Goal: Task Accomplishment & Management: Manage account settings

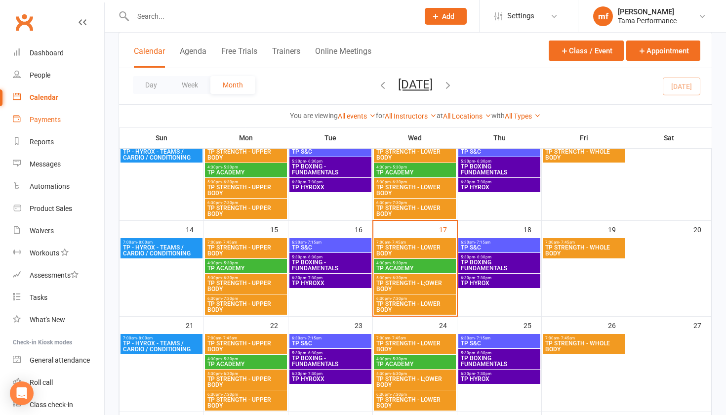
click at [50, 124] on link "Payments" at bounding box center [58, 120] width 91 height 22
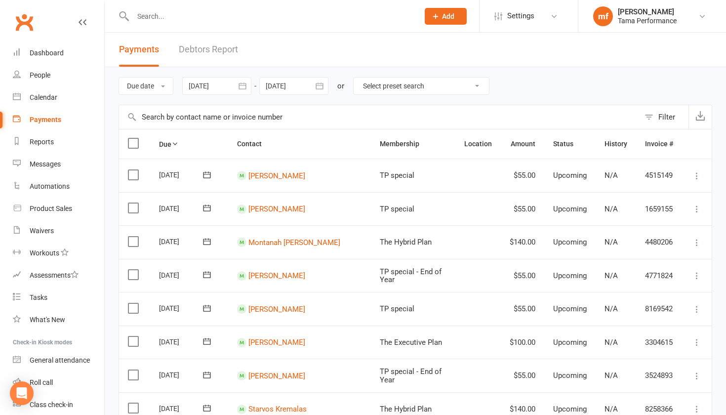
click at [234, 22] on input "text" at bounding box center [271, 16] width 282 height 14
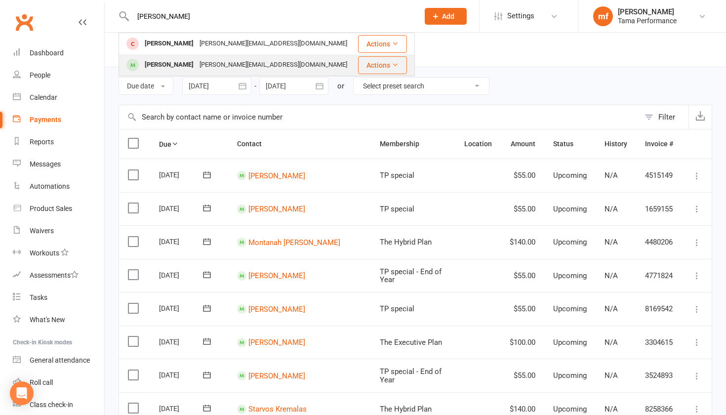
type input "[PERSON_NAME]"
click at [181, 66] on div "[PERSON_NAME]" at bounding box center [169, 65] width 55 height 14
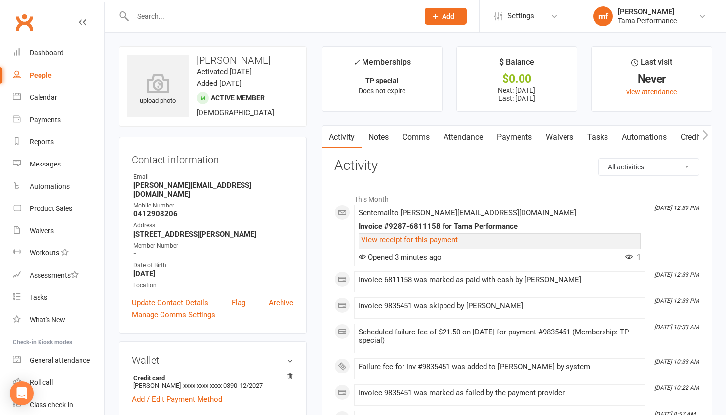
click at [473, 143] on link "Payments" at bounding box center [514, 137] width 49 height 23
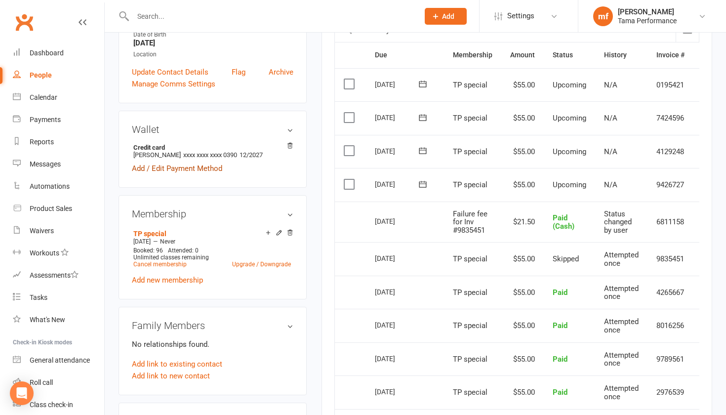
click at [191, 163] on link "Add / Edit Payment Method" at bounding box center [177, 169] width 90 height 12
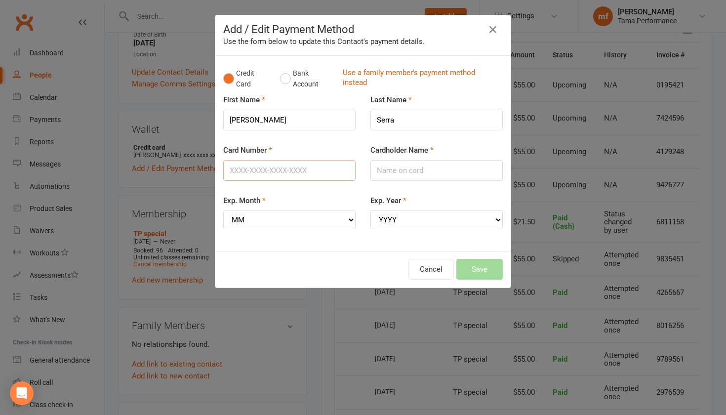
click at [288, 177] on input "Card Number" at bounding box center [289, 170] width 132 height 21
type input "[CREDIT_CARD_NUMBER]"
click at [431, 178] on input "Cardholder Name" at bounding box center [436, 170] width 132 height 21
type input "[PERSON_NAME]"
select select "06"
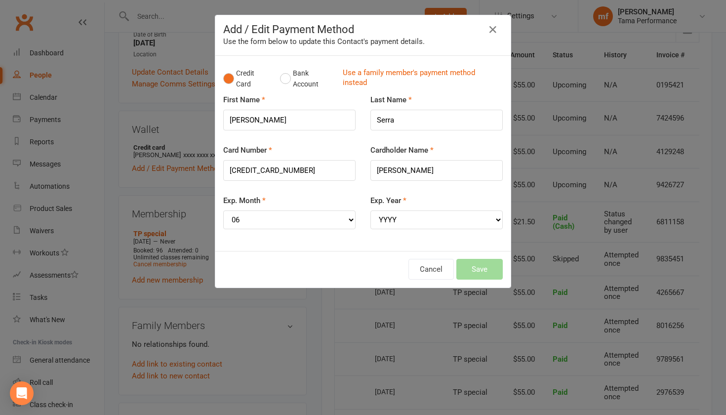
click at [473, 218] on div "Exp. Year YYYY 2025 2026 2027 2028 2029 2030 2031 2032 2033 2034" at bounding box center [436, 219] width 147 height 48
select select "2029"
click at [473, 259] on button "Save" at bounding box center [479, 269] width 46 height 21
